Goal: Task Accomplishment & Management: Manage account settings

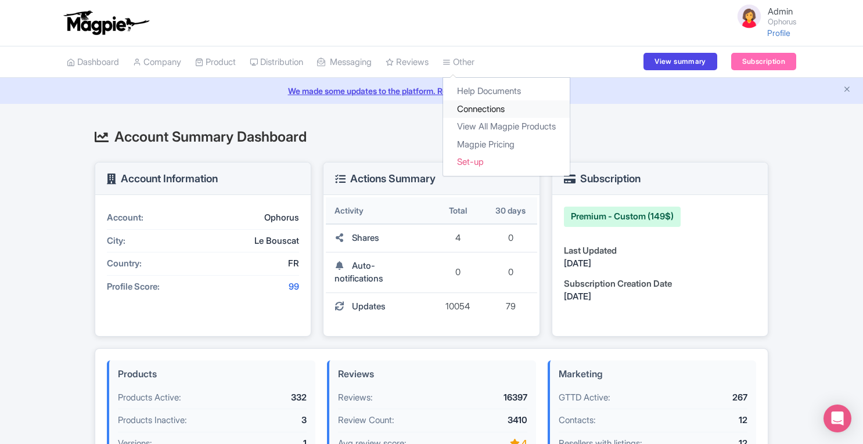
click at [492, 113] on link "Connections" at bounding box center [506, 109] width 127 height 18
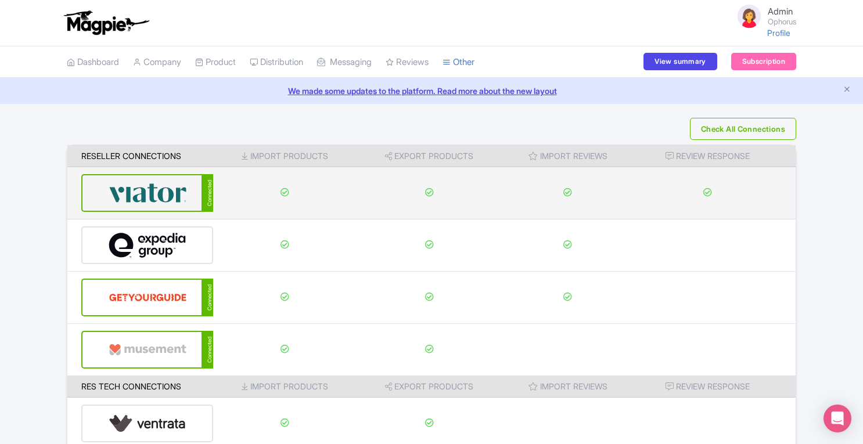
click at [173, 200] on img at bounding box center [148, 192] width 78 height 35
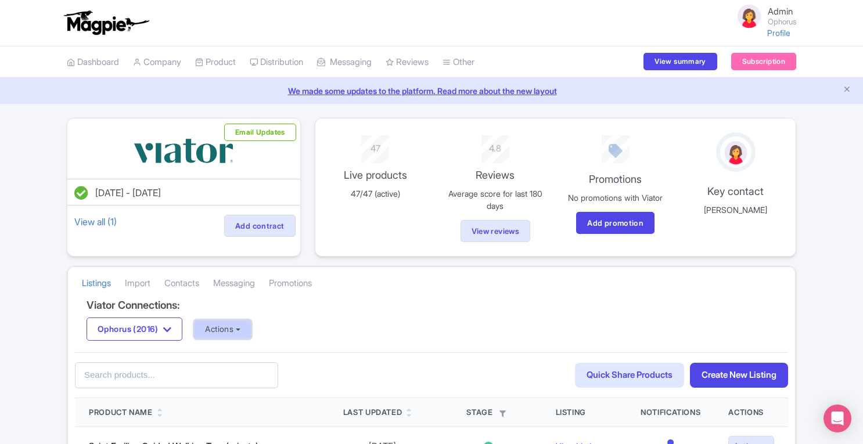
click at [221, 326] on button "Actions" at bounding box center [222, 329] width 57 height 19
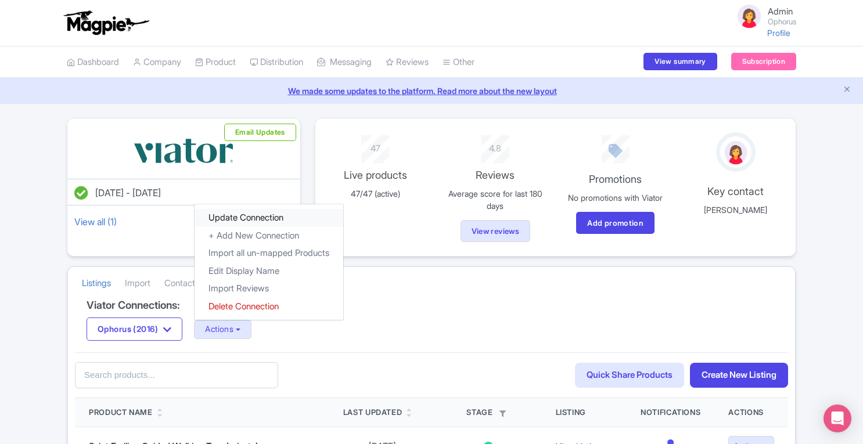
click at [280, 219] on link "Update Connection" at bounding box center [268, 218] width 149 height 18
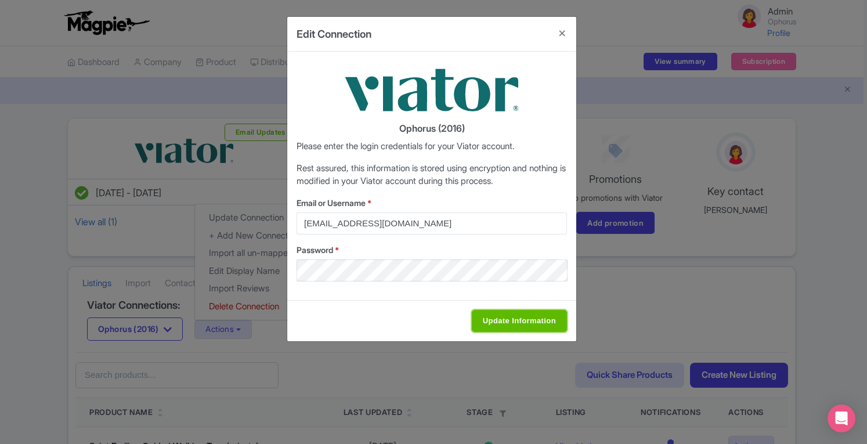
click at [525, 322] on input "Update Information" at bounding box center [519, 321] width 95 height 22
type input "Saving..."
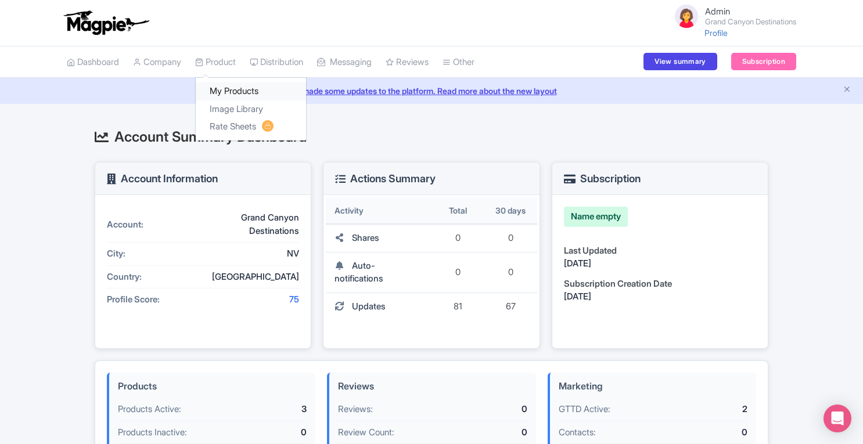
click at [228, 94] on link "My Products" at bounding box center [251, 91] width 110 height 18
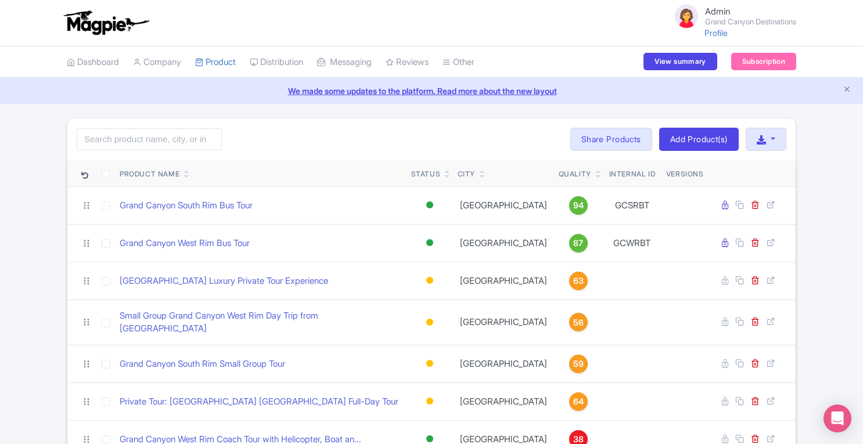
scroll to position [53, 0]
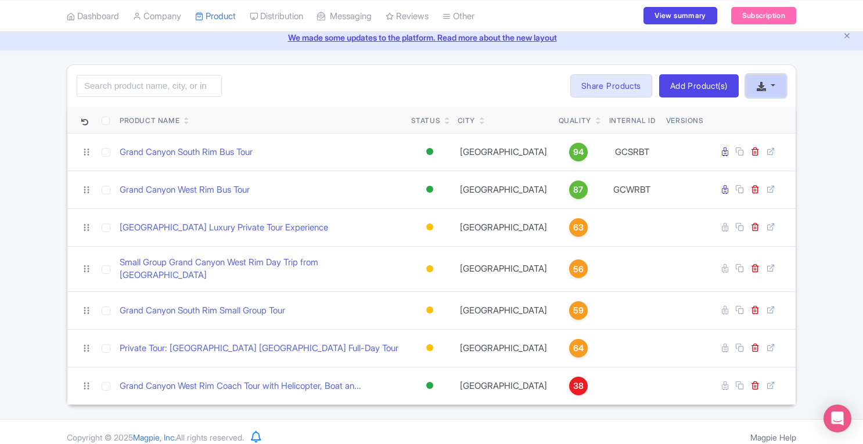
click at [766, 87] on button "button" at bounding box center [765, 85] width 41 height 23
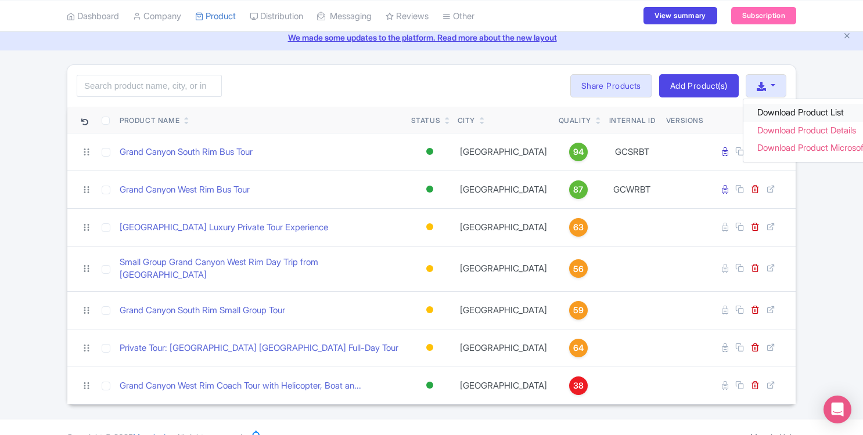
click at [775, 112] on link "Download Product List" at bounding box center [820, 113] width 154 height 18
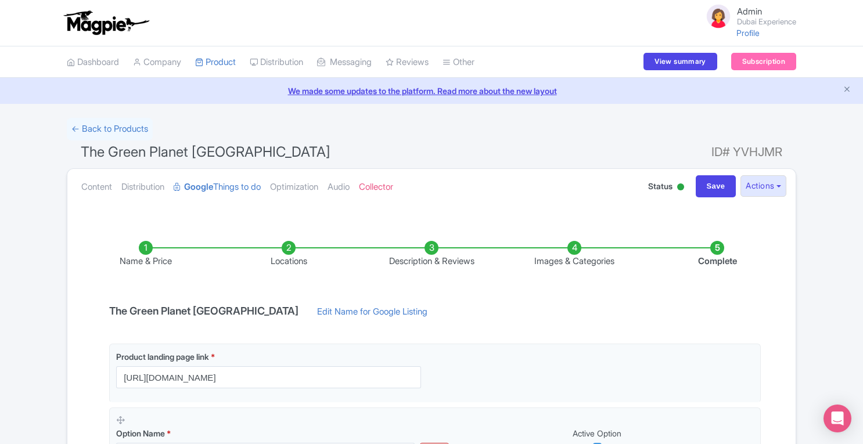
click at [286, 248] on li "Locations" at bounding box center [288, 254] width 143 height 27
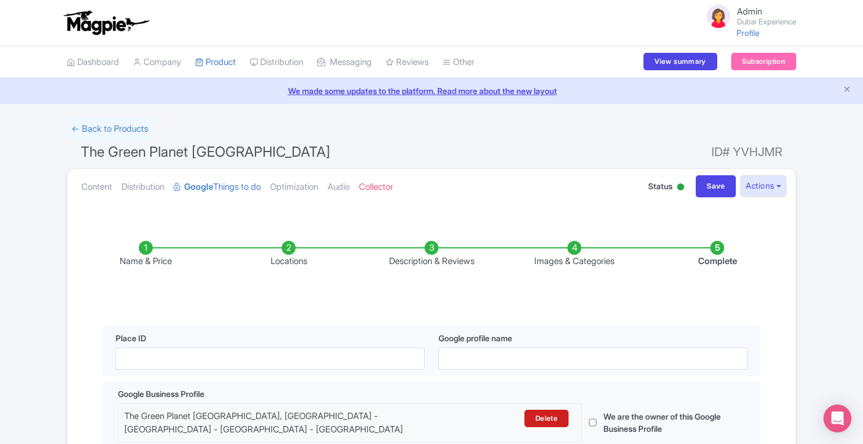
click at [572, 248] on li "Images & Categories" at bounding box center [574, 254] width 143 height 27
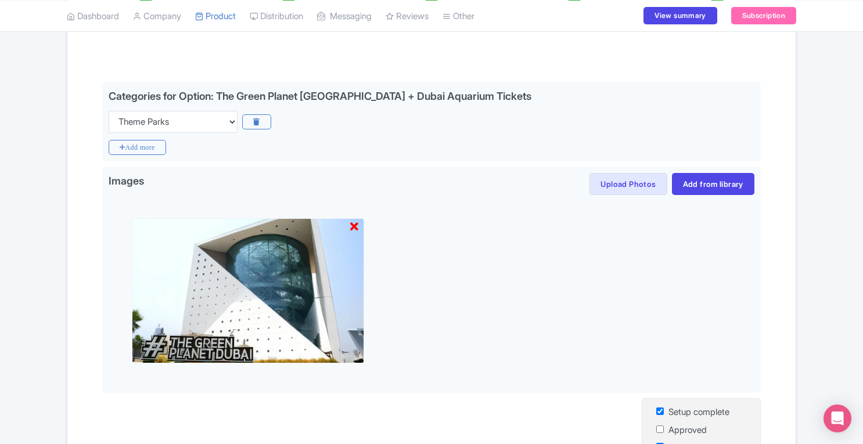
scroll to position [110, 0]
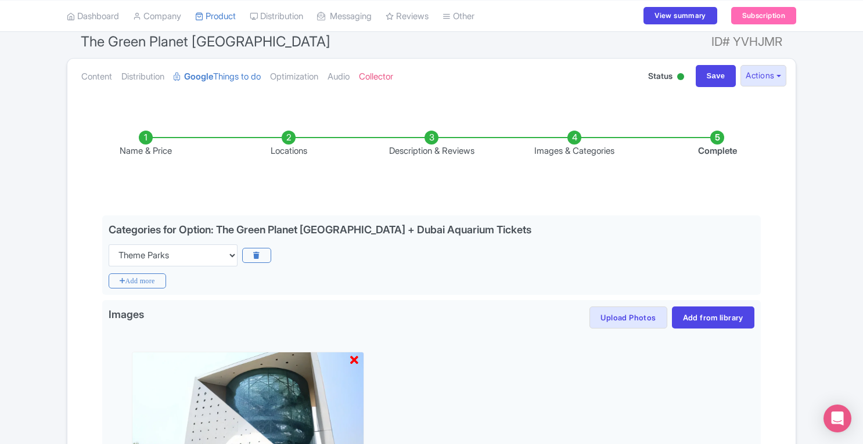
click at [287, 136] on li "Locations" at bounding box center [288, 144] width 143 height 27
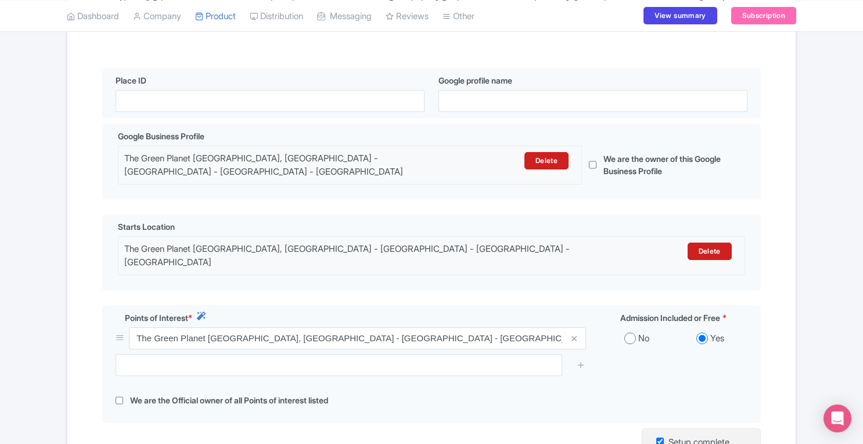
scroll to position [266, 0]
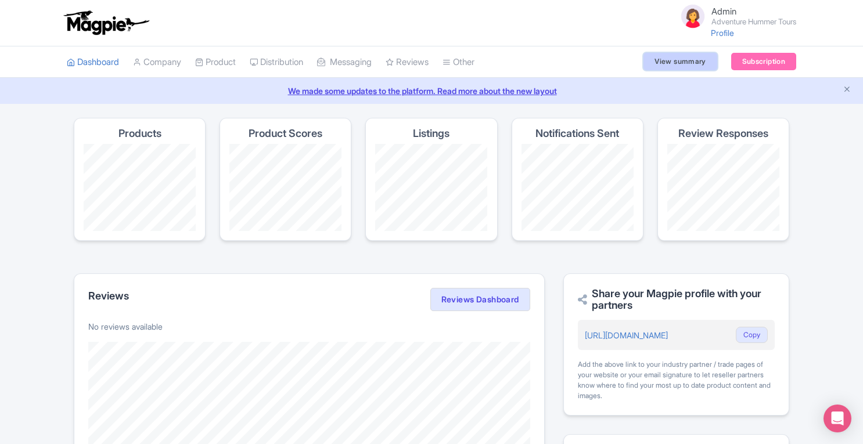
click at [671, 68] on link "View summary" at bounding box center [679, 61] width 73 height 17
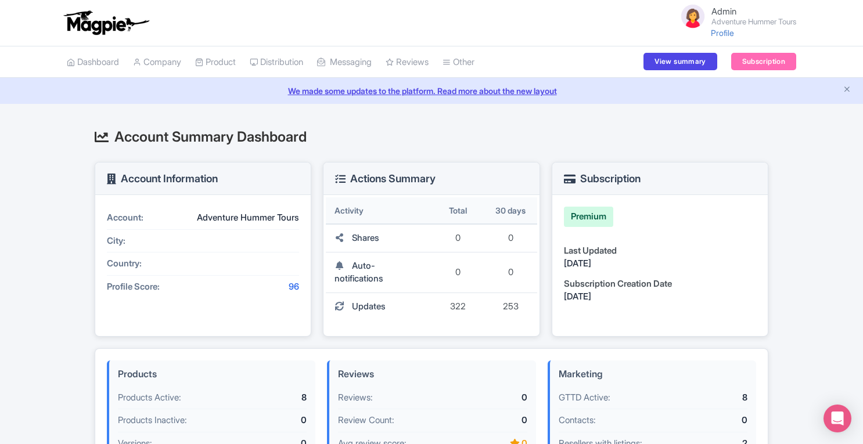
scroll to position [282, 0]
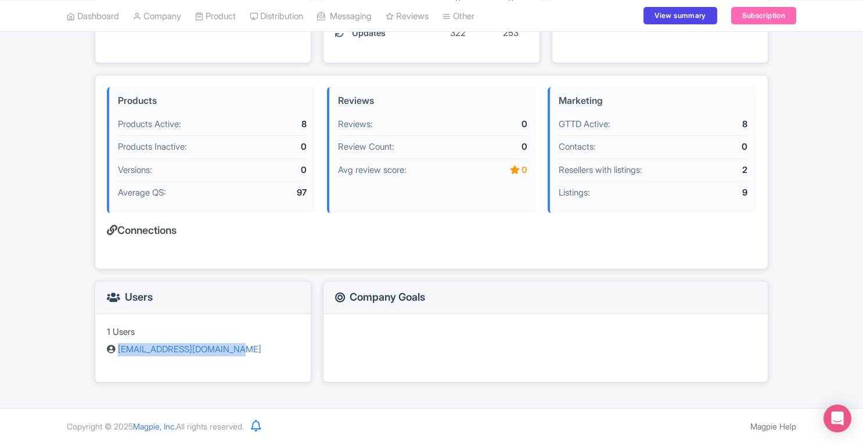
drag, startPoint x: 247, startPoint y: 366, endPoint x: 118, endPoint y: 358, distance: 129.1
click at [118, 358] on div "1 Users [EMAIL_ADDRESS][DOMAIN_NAME]" at bounding box center [202, 348] width 215 height 68
copy link "[EMAIL_ADDRESS][DOMAIN_NAME]"
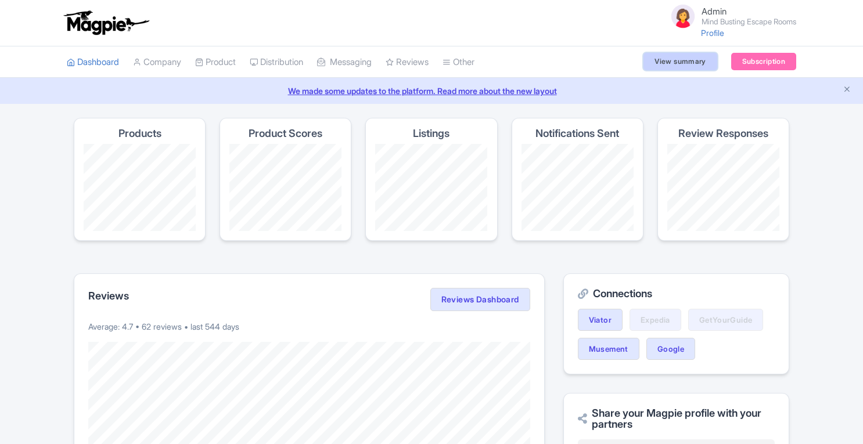
drag, startPoint x: 0, startPoint y: 0, endPoint x: 671, endPoint y: 59, distance: 673.1
click at [671, 59] on link "View summary" at bounding box center [679, 61] width 73 height 17
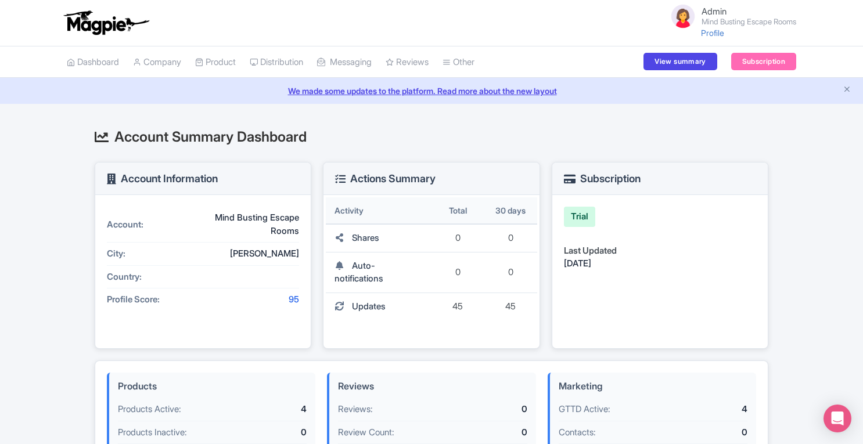
scroll to position [264, 0]
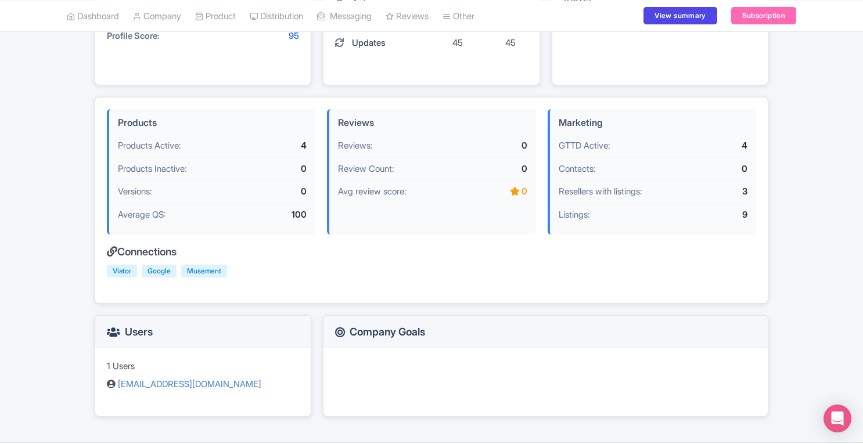
drag, startPoint x: 290, startPoint y: 399, endPoint x: 118, endPoint y: 399, distance: 171.9
click at [118, 399] on div "1 Users mindbustingescaperooms@gmail.com" at bounding box center [202, 382] width 215 height 68
copy link "mindbustingescaperooms@gmail.com"
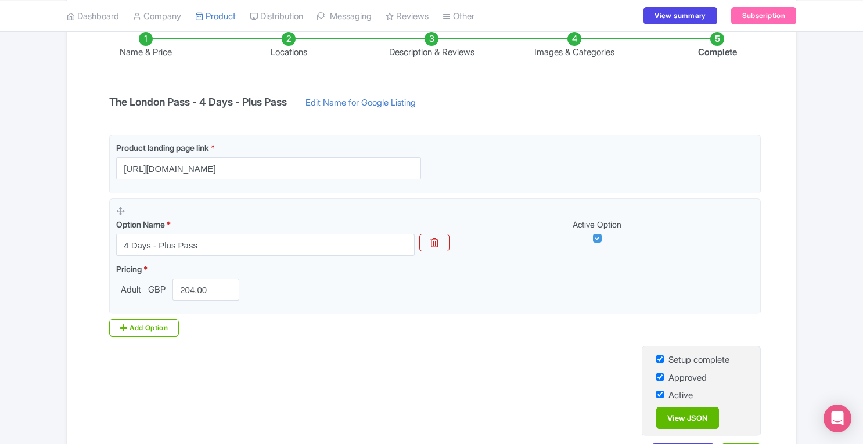
scroll to position [258, 0]
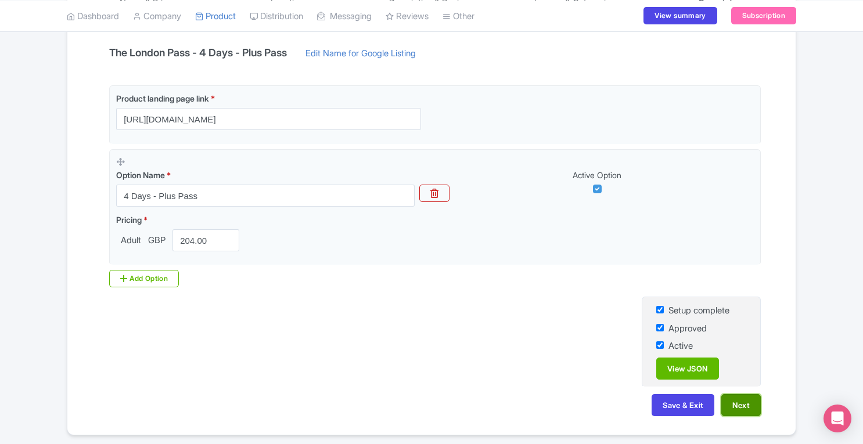
click at [739, 403] on button "Next" at bounding box center [740, 405] width 39 height 22
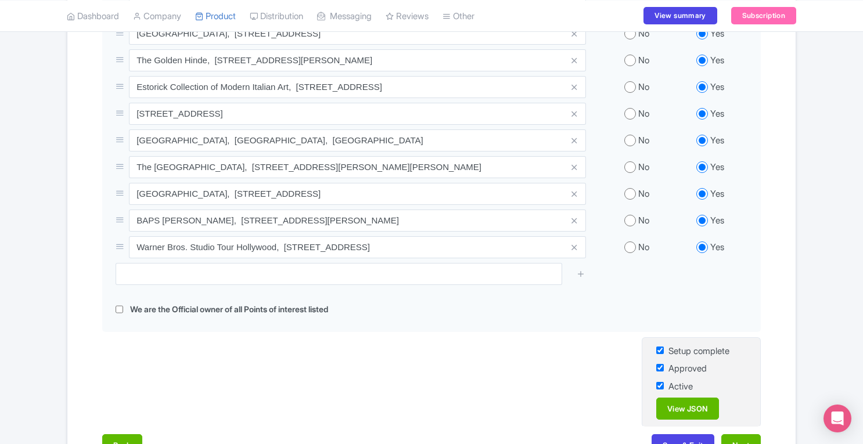
scroll to position [3299, 0]
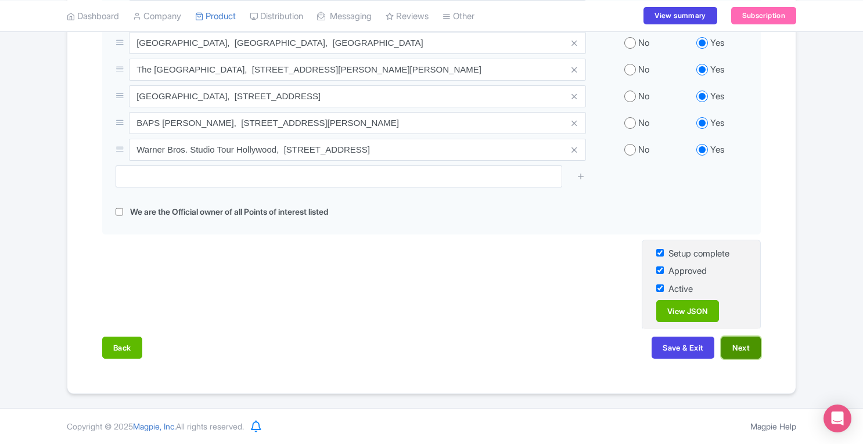
click at [754, 346] on button "Next" at bounding box center [740, 348] width 39 height 22
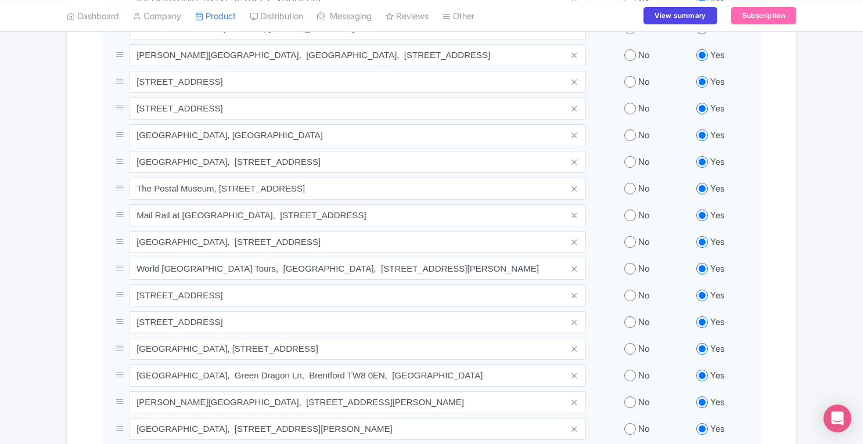
scroll to position [1333, 0]
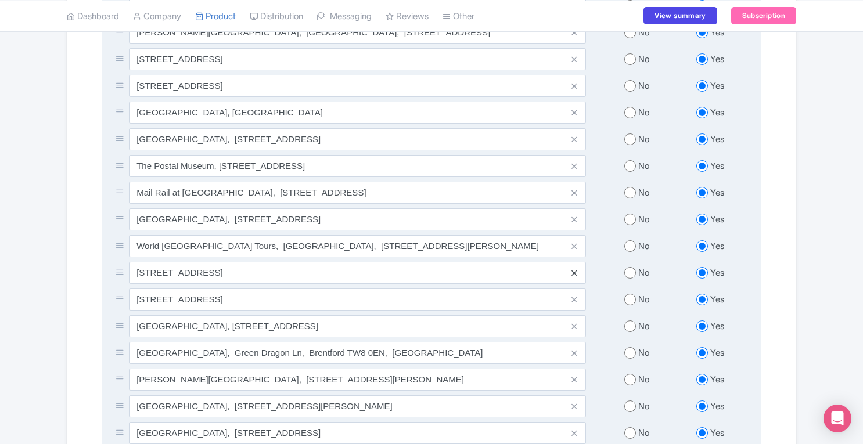
click at [575, 275] on icon at bounding box center [573, 273] width 5 height 9
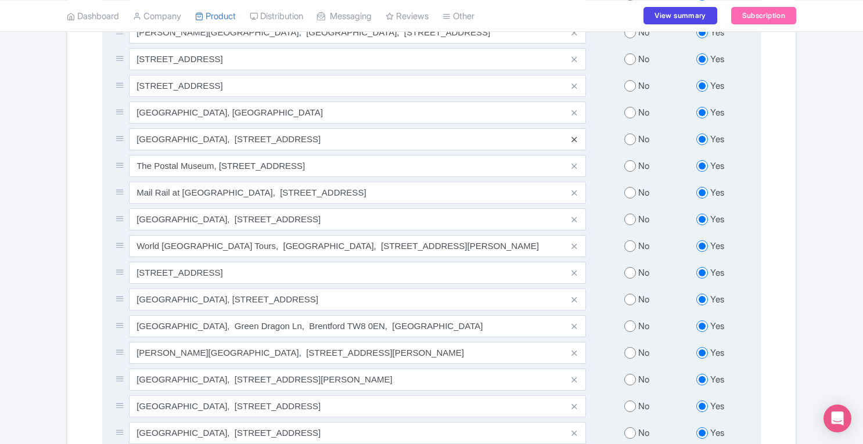
click at [575, 140] on icon at bounding box center [573, 139] width 5 height 9
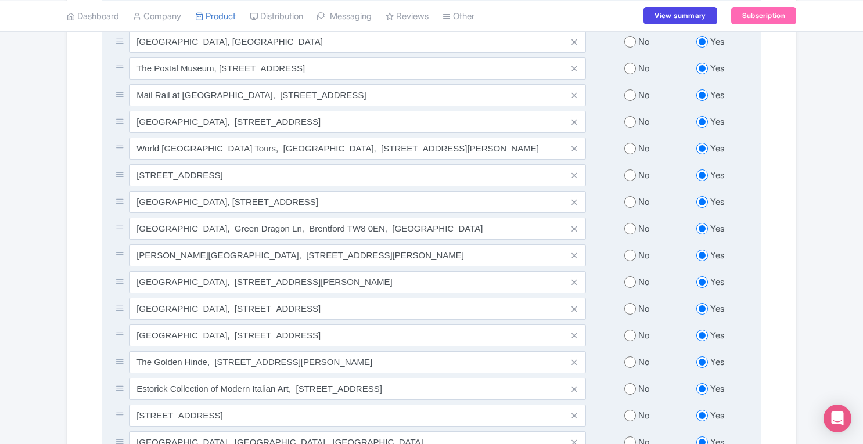
scroll to position [1385, 0]
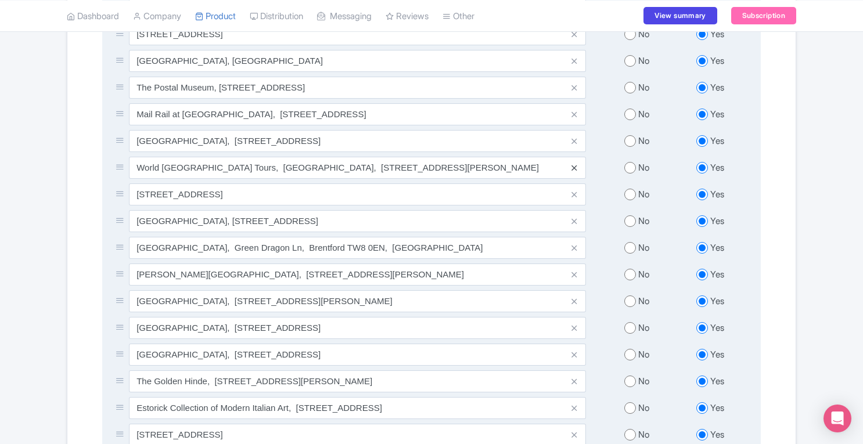
click at [576, 172] on icon at bounding box center [573, 168] width 5 height 9
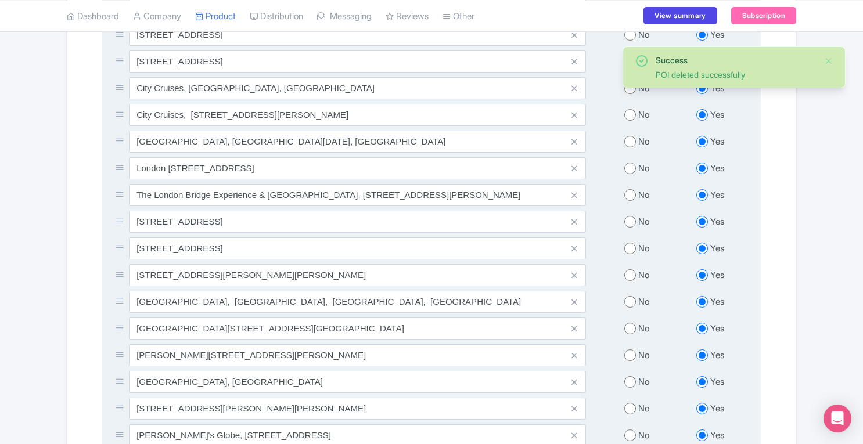
scroll to position [730, 0]
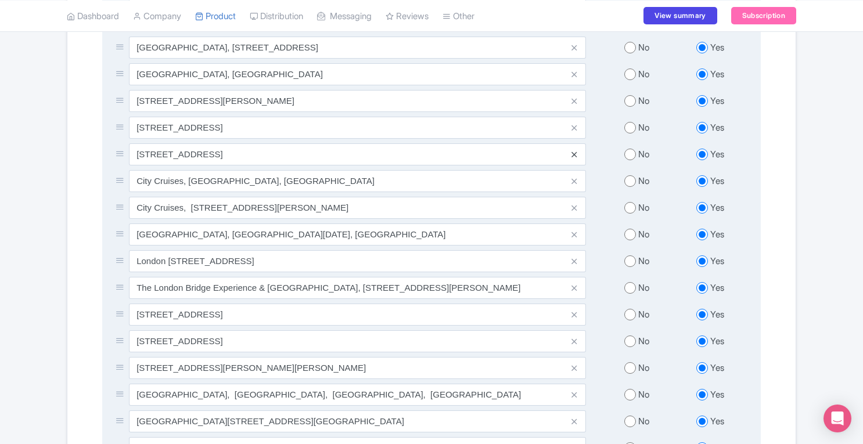
click at [574, 156] on icon at bounding box center [573, 154] width 5 height 9
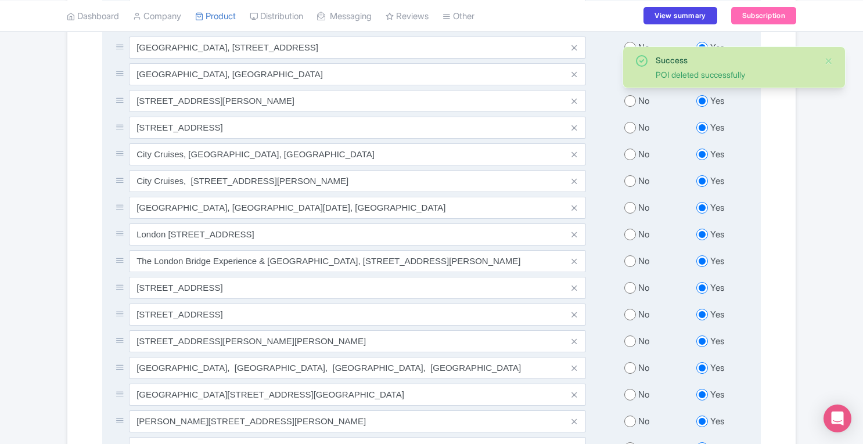
click at [574, 156] on icon at bounding box center [573, 154] width 5 height 9
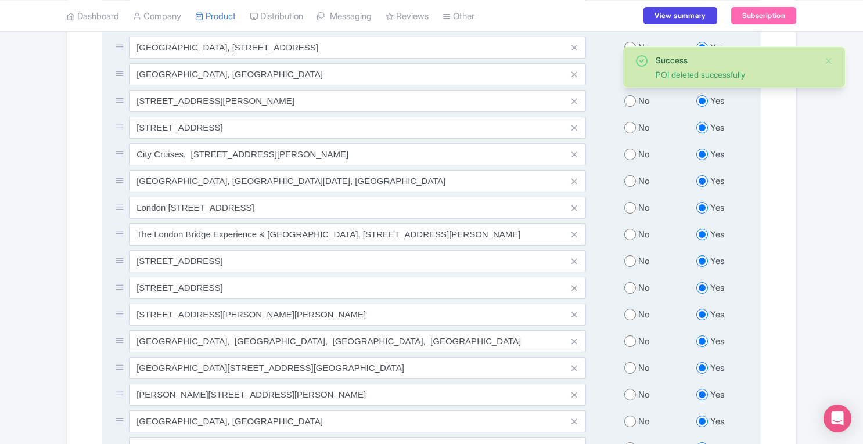
click at [574, 156] on icon at bounding box center [573, 154] width 5 height 9
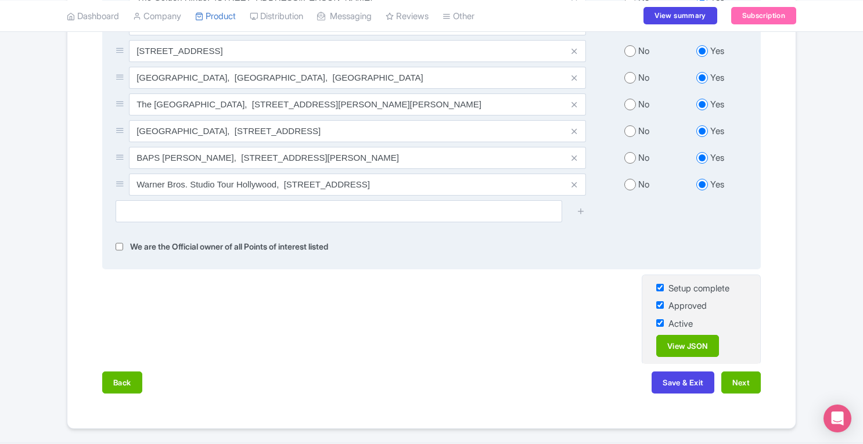
scroll to position [3092, 0]
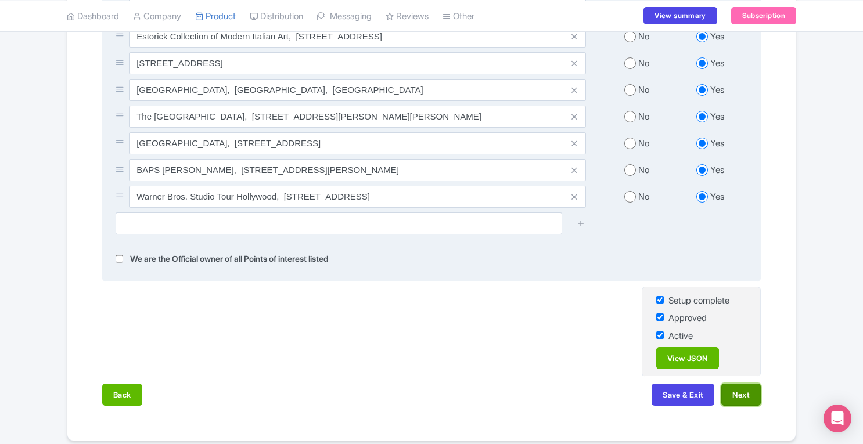
click at [755, 402] on button "Next" at bounding box center [740, 395] width 39 height 22
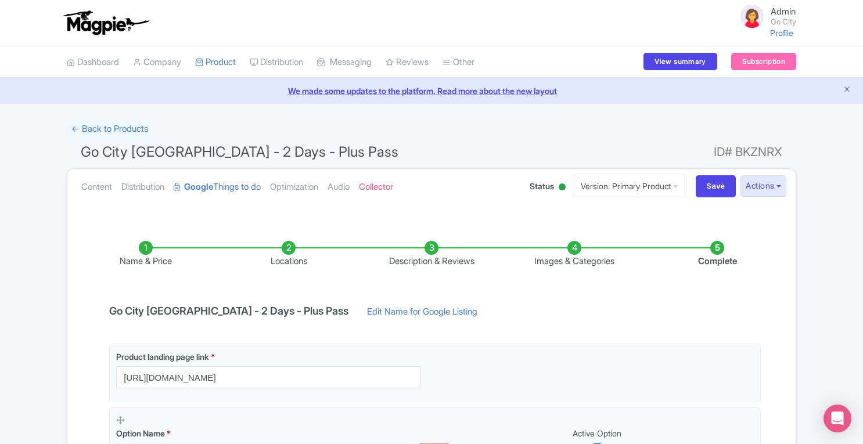
click at [286, 246] on li "Locations" at bounding box center [288, 254] width 143 height 27
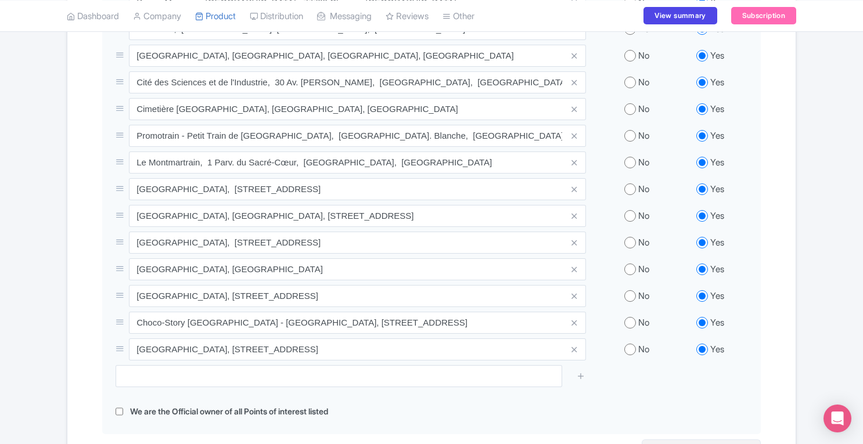
scroll to position [2311, 0]
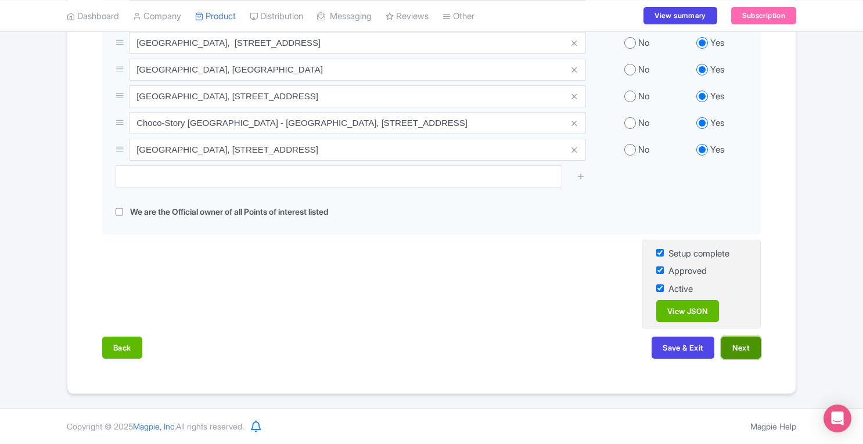
click at [745, 348] on button "Next" at bounding box center [740, 348] width 39 height 22
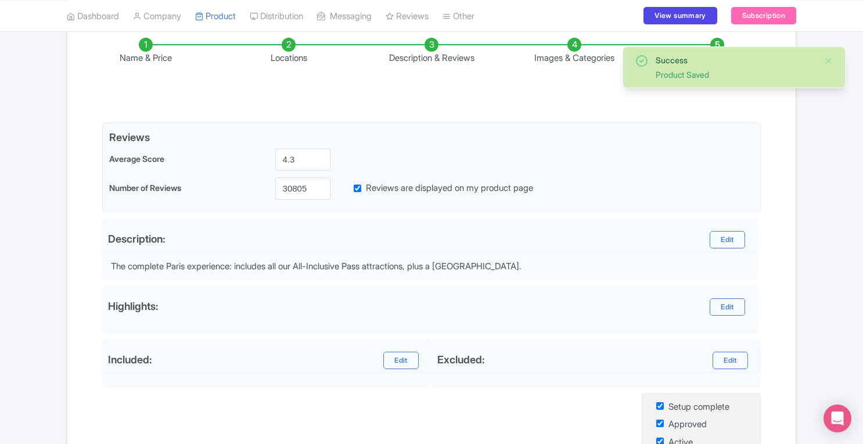
scroll to position [335, 0]
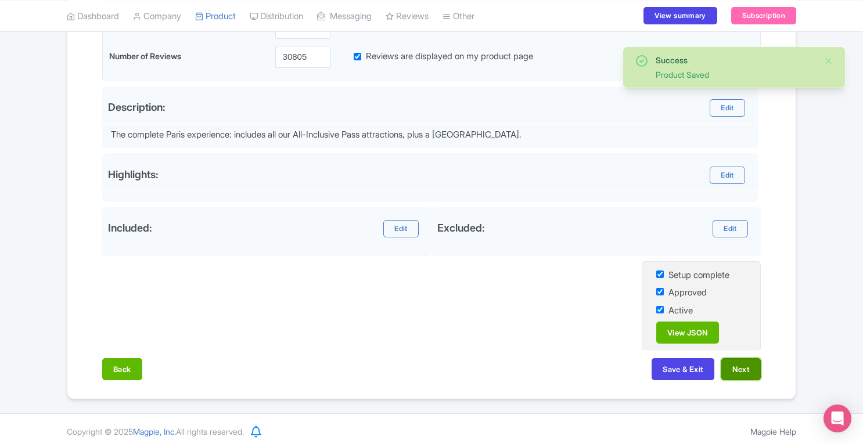
click at [742, 369] on button "Next" at bounding box center [740, 369] width 39 height 22
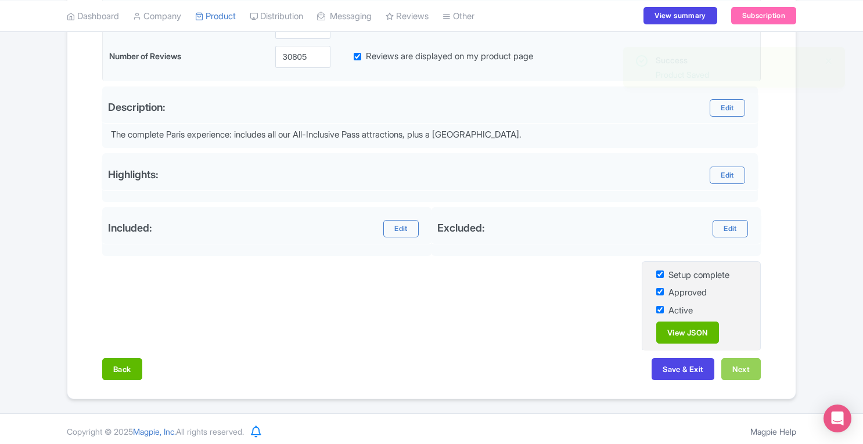
scroll to position [248, 0]
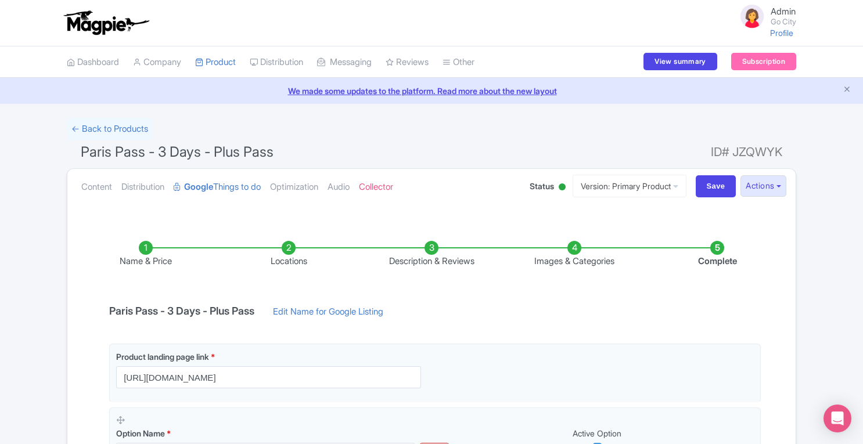
click at [573, 250] on li "Images & Categories" at bounding box center [574, 254] width 143 height 27
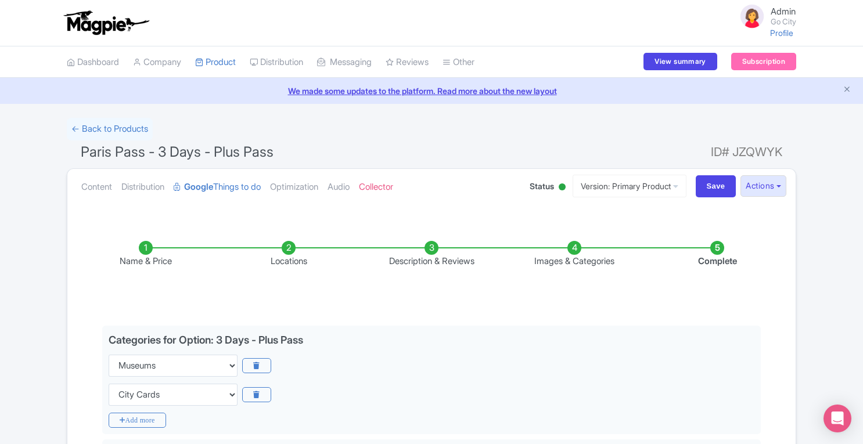
scroll to position [205, 0]
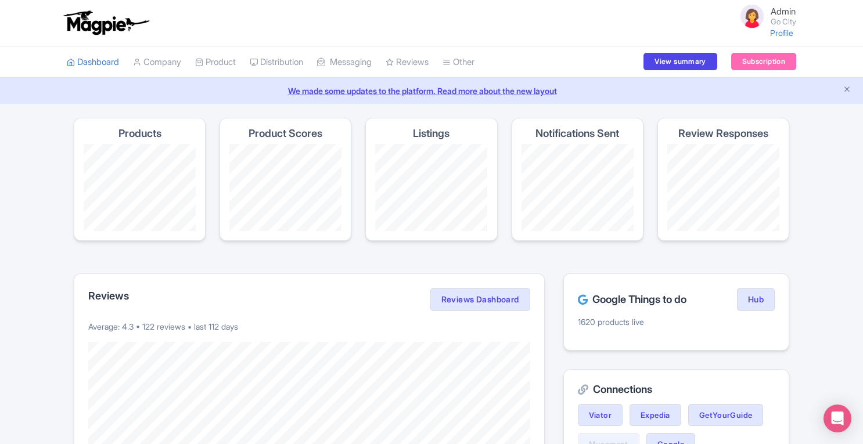
click at [224, 87] on link "My Products" at bounding box center [251, 91] width 110 height 18
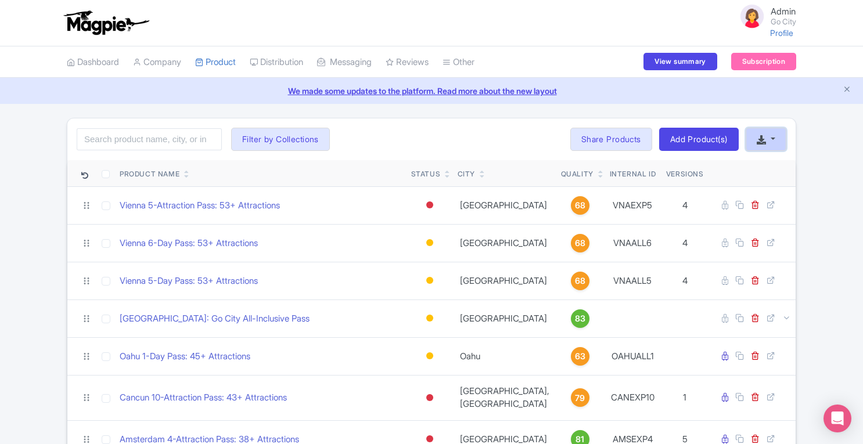
click at [765, 137] on icon "button" at bounding box center [761, 139] width 9 height 9
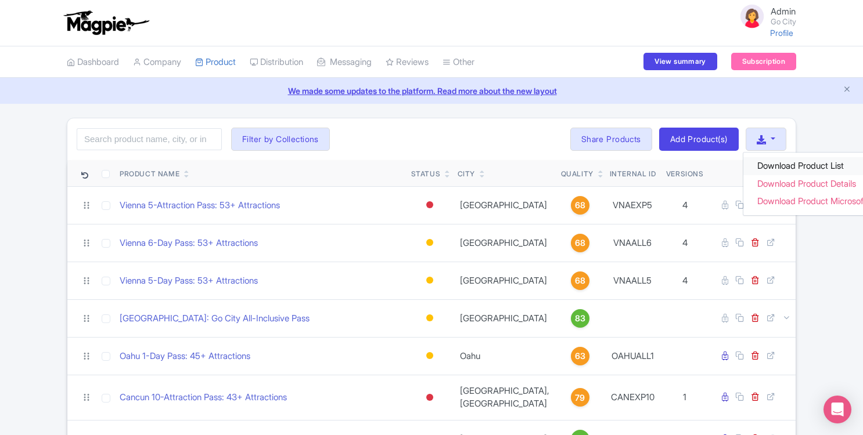
click at [769, 160] on link "Download Product List" at bounding box center [820, 166] width 154 height 18
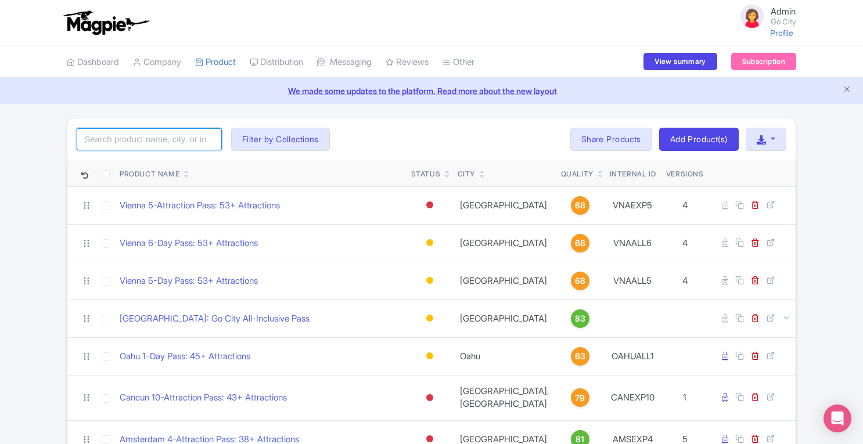
click at [129, 145] on input "search" at bounding box center [149, 139] width 145 height 22
type input "Plus"
click button "Search" at bounding box center [0, 0] width 0 height 0
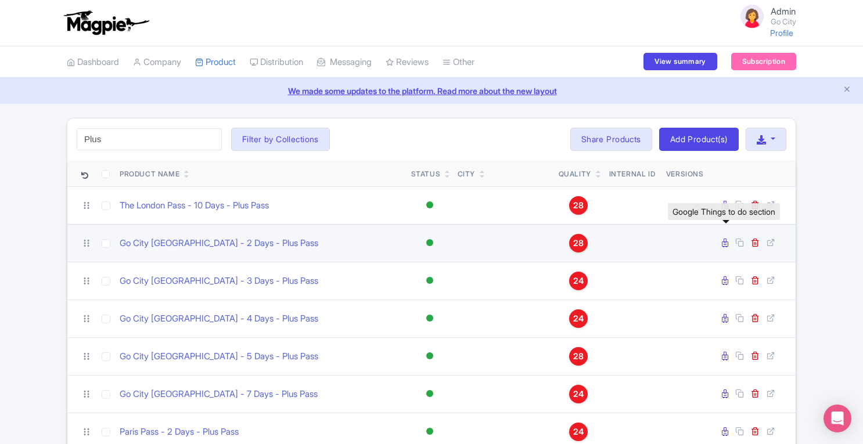
click at [728, 244] on icon at bounding box center [725, 243] width 6 height 9
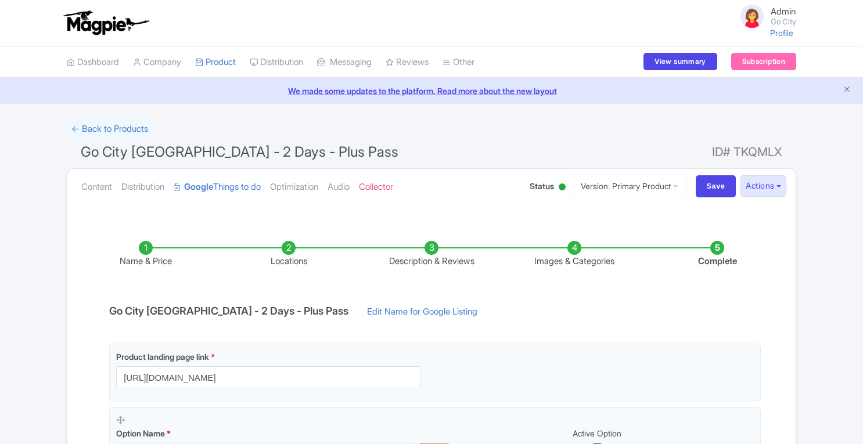
click at [578, 247] on li "Images & Categories" at bounding box center [574, 254] width 143 height 27
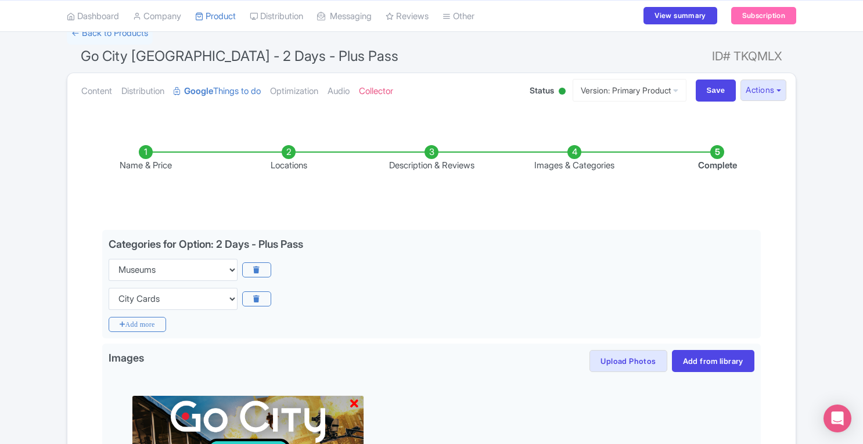
scroll to position [297, 0]
